Goal: Information Seeking & Learning: Learn about a topic

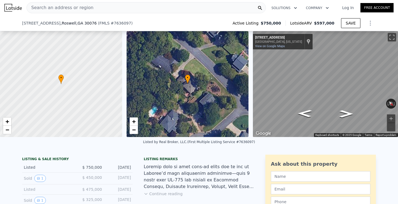
scroll to position [49, 0]
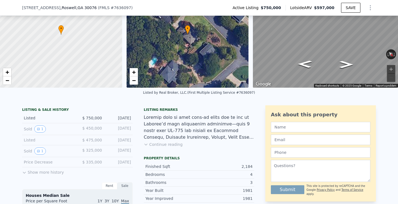
click at [68, 133] on div "Sold 1 $ 450,000 [DATE]" at bounding box center [77, 129] width 110 height 12
click at [41, 131] on button "1" at bounding box center [40, 129] width 12 height 7
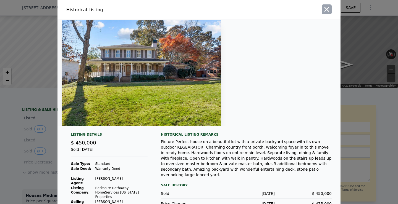
click at [325, 8] on icon "button" at bounding box center [326, 9] width 5 height 5
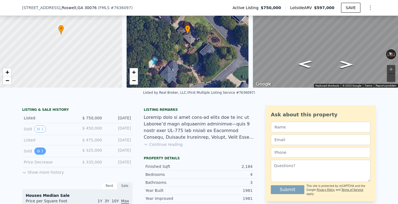
click at [41, 152] on button "1" at bounding box center [40, 151] width 12 height 7
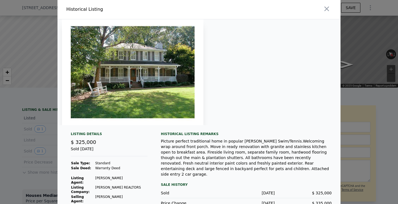
scroll to position [24, 0]
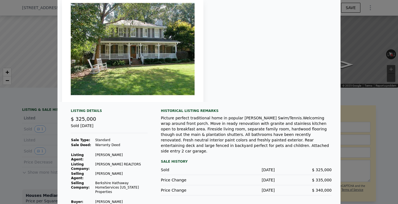
click at [245, 80] on div at bounding box center [198, 49] width 283 height 106
click at [206, 84] on div at bounding box center [134, 49] width 155 height 106
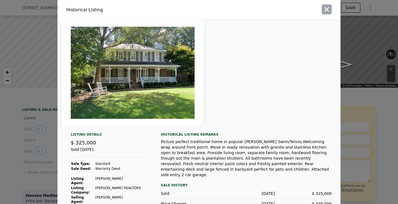
click at [327, 8] on icon "button" at bounding box center [326, 9] width 5 height 5
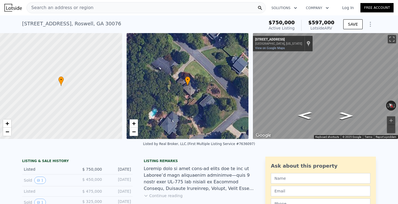
click at [54, 7] on span "Search an address or region" at bounding box center [60, 7] width 67 height 7
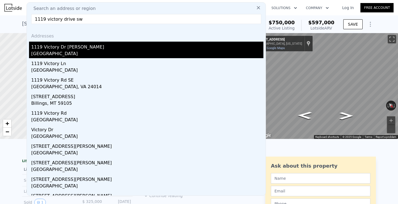
type input "1119 victory drive sw"
click at [52, 49] on div "1119 Victory Dr [PERSON_NAME]" at bounding box center [147, 46] width 232 height 9
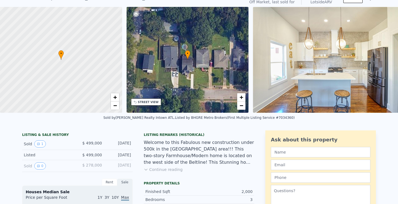
scroll to position [2, 0]
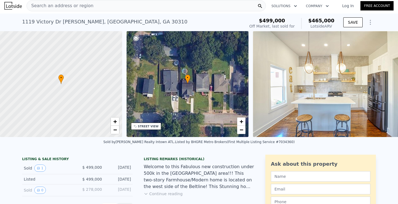
click at [330, 26] on div "Lotside ARV" at bounding box center [321, 26] width 26 height 6
drag, startPoint x: 334, startPoint y: 27, endPoint x: 310, endPoint y: 27, distance: 24.0
click at [310, 27] on div "$499,000 Off Market, last sold for $465,000 Lotside ARV" at bounding box center [291, 23] width 89 height 15
copy div "Lotside ARV"
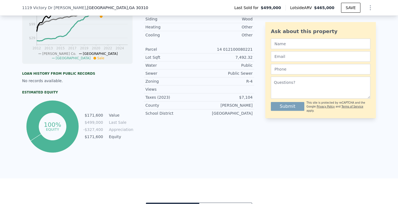
scroll to position [367, 0]
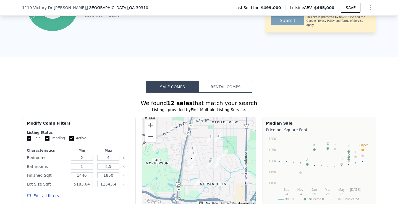
click at [233, 91] on button "Rental Comps" at bounding box center [225, 87] width 53 height 12
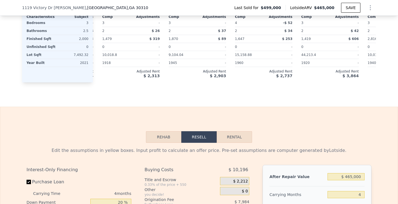
scroll to position [660, 0]
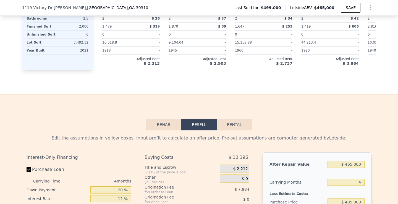
click at [235, 124] on button "Rental" at bounding box center [233, 125] width 35 height 12
select select "30"
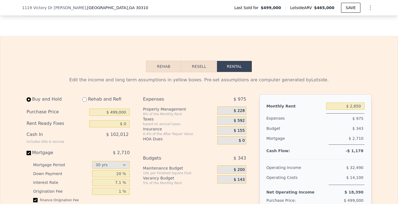
scroll to position [753, 0]
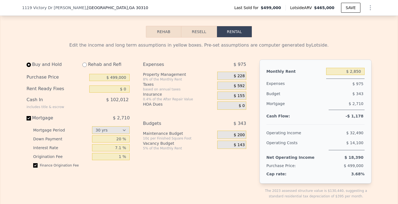
click at [240, 76] on span "$ 228" at bounding box center [239, 76] width 11 height 5
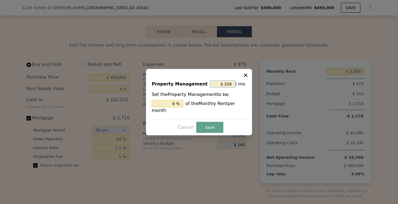
click at [229, 83] on input "$ 228" at bounding box center [222, 84] width 25 height 7
type input "$ 0"
type input "0 %"
type input "$ 0"
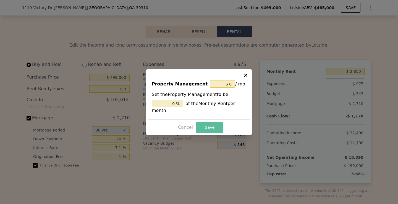
click at [210, 128] on button "Save" at bounding box center [209, 127] width 27 height 11
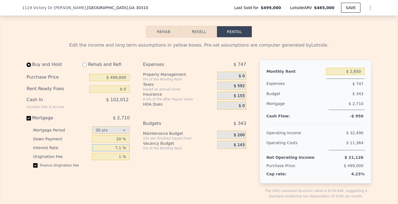
click at [121, 151] on input "7.1 %" at bounding box center [111, 147] width 38 height 7
type input "7 %"
type input "5.01 %"
click at [149, 175] on div "Expenses $ 747 Property Management 0% of the Monthly Rent $ 0 Taxes based on an…" at bounding box center [196, 134] width 107 height 149
click at [121, 155] on input "1 %" at bounding box center [111, 156] width 38 height 7
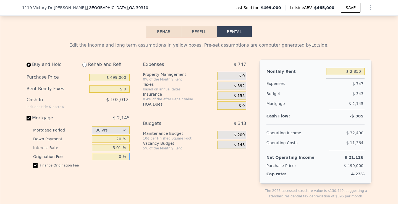
type input "0 %"
click at [117, 141] on input "20 %" at bounding box center [111, 139] width 38 height 7
click at [122, 140] on input "20 %" at bounding box center [111, 139] width 38 height 7
type input "2 %"
type input "5 %"
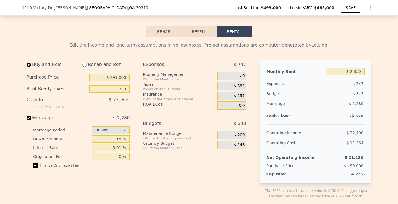
click at [182, 166] on div "Expenses $ 747 Property Management 0% of the Monthly Rent $ 0 Taxes based on an…" at bounding box center [196, 134] width 107 height 149
click at [121, 139] on input "15 %" at bounding box center [111, 139] width 38 height 7
type input "1 %"
click at [155, 171] on div "Expenses $ 747 Property Management 0% of the Monthly Rent $ 0 Taxes based on an…" at bounding box center [196, 134] width 107 height 149
click at [121, 140] on input "25 %" at bounding box center [111, 139] width 38 height 7
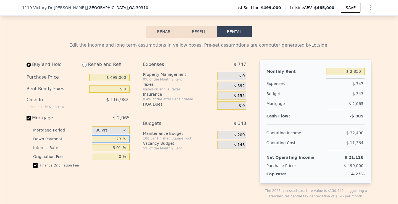
type input "2 %"
click at [120, 139] on input "30 %" at bounding box center [111, 139] width 38 height 7
type input "30 %"
click at [142, 157] on div "Buy and Hold Rehab and Refi Purchase Price $ 499,000 Rent Ready Fixes $ 0 Cash …" at bounding box center [139, 134] width 224 height 149
click at [239, 86] on span "$ 592" at bounding box center [239, 86] width 11 height 5
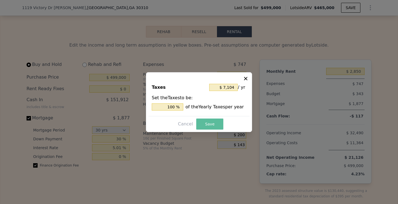
click at [208, 123] on button "Save" at bounding box center [209, 124] width 27 height 11
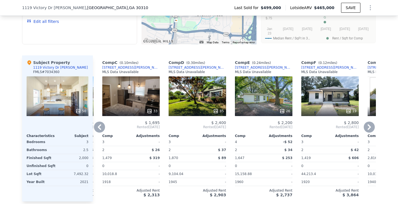
scroll to position [554, 0]
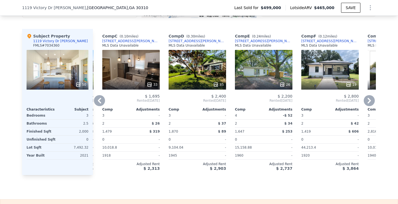
click at [102, 99] on icon at bounding box center [99, 100] width 11 height 11
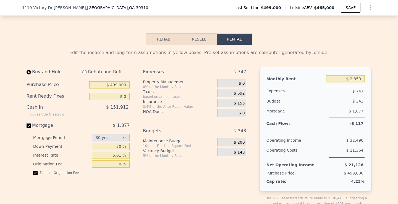
scroll to position [775, 0]
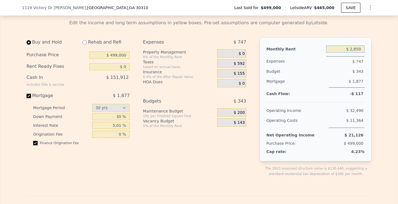
drag, startPoint x: 353, startPoint y: 49, endPoint x: 370, endPoint y: 53, distance: 17.2
click at [370, 53] on div "Monthly Rent $ 2,850 Expenses $ 747 Budget $ 343 Mortgage $ 1,877 Cash Flow: -$…" at bounding box center [315, 99] width 112 height 124
click at [371, 66] on div "Monthly Rent $ 285,000 Expenses $ 975 Budget $ 343 Mortgage $ 2,710 Cash Flow: …" at bounding box center [315, 99] width 112 height 124
click at [354, 50] on input "$ 285,000" at bounding box center [345, 49] width 38 height 7
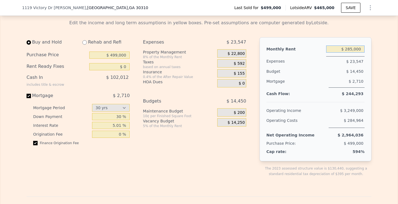
click at [354, 50] on input "$ 285,000" at bounding box center [345, 49] width 38 height 7
type input "$ 2,800"
click at [382, 66] on div "Edit the income and long term assumptions in yellow boxes. Pre-set assumptions …" at bounding box center [198, 202] width 397 height 375
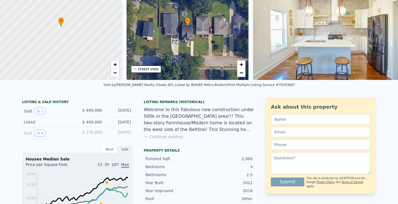
scroll to position [0, 0]
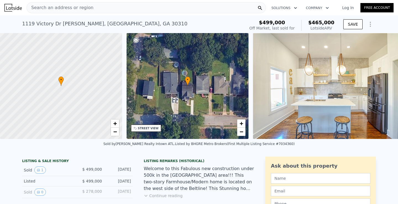
drag, startPoint x: 116, startPoint y: 12, endPoint x: 113, endPoint y: 9, distance: 4.1
click at [113, 9] on div "Search an address or region" at bounding box center [146, 7] width 239 height 11
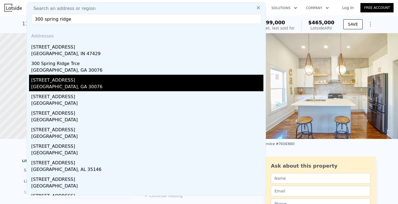
type input "300 spring ridge"
click at [75, 79] on div "[STREET_ADDRESS]" at bounding box center [147, 79] width 232 height 9
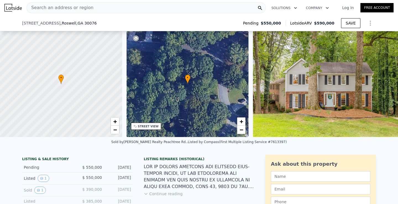
scroll to position [49, 0]
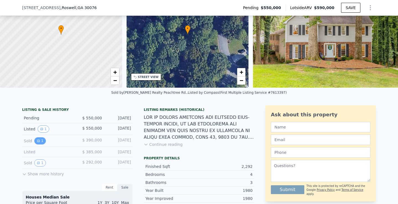
click at [41, 141] on button "1" at bounding box center [40, 140] width 12 height 7
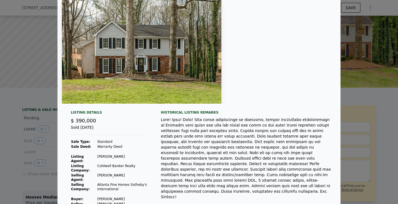
scroll to position [25, 0]
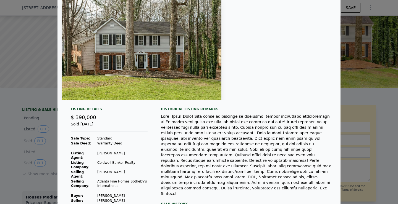
click at [39, 132] on div at bounding box center [199, 102] width 398 height 204
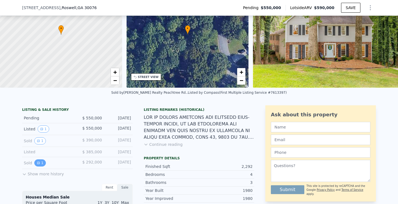
click at [39, 165] on button "1" at bounding box center [40, 163] width 12 height 7
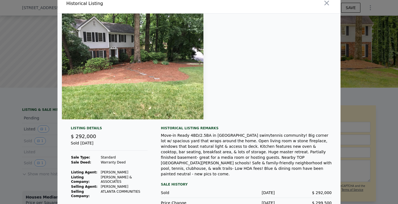
scroll to position [29, 0]
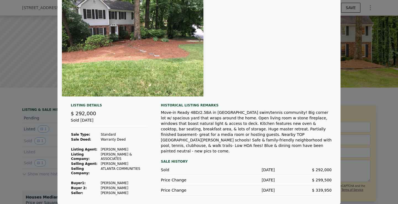
click at [374, 85] on div at bounding box center [199, 102] width 398 height 204
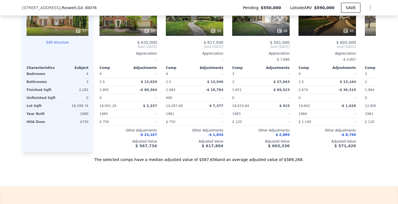
scroll to position [614, 0]
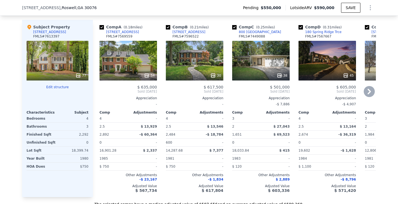
click at [368, 89] on icon at bounding box center [368, 92] width 3 height 6
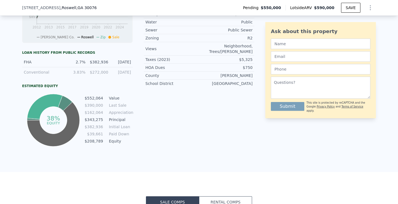
scroll to position [0, 0]
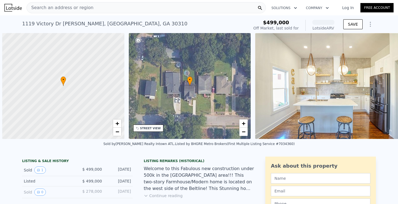
scroll to position [0, 2]
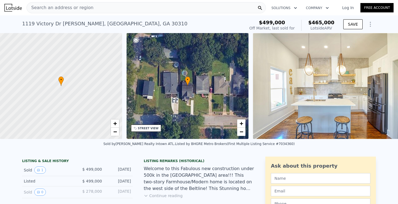
click at [71, 8] on span "Search an address or region" at bounding box center [60, 7] width 67 height 7
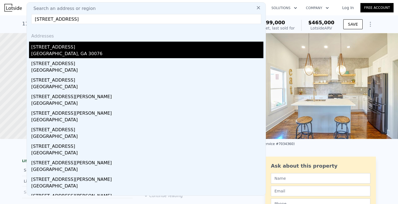
type input "[STREET_ADDRESS]"
click at [60, 51] on div "[GEOGRAPHIC_DATA], GA 30076" at bounding box center [147, 55] width 232 height 8
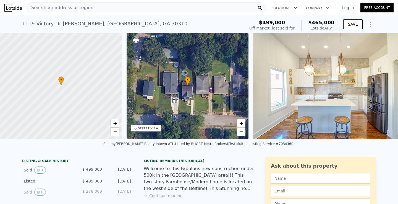
type input "3"
type input "2"
type input "4"
type input "1719"
type input "2931"
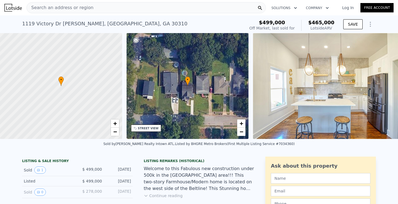
type input "9147.6"
type input "17877.024"
type input "$ 597,000"
type input "5"
type input "$ 3,694"
